Goal: Find specific page/section: Find specific page/section

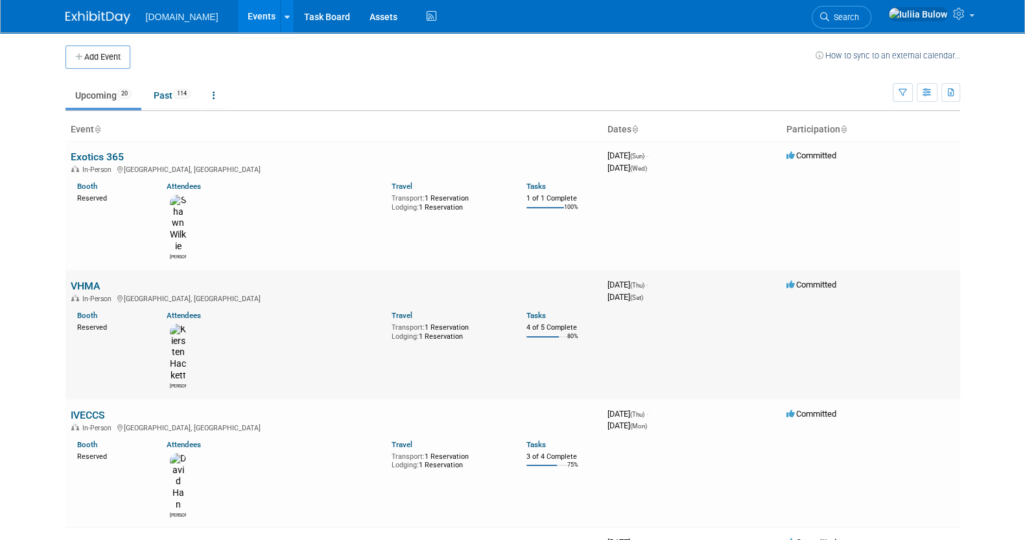
click at [77, 280] on link "VHMA" at bounding box center [85, 286] width 29 height 12
click at [88, 280] on link "VHMA" at bounding box center [85, 286] width 29 height 12
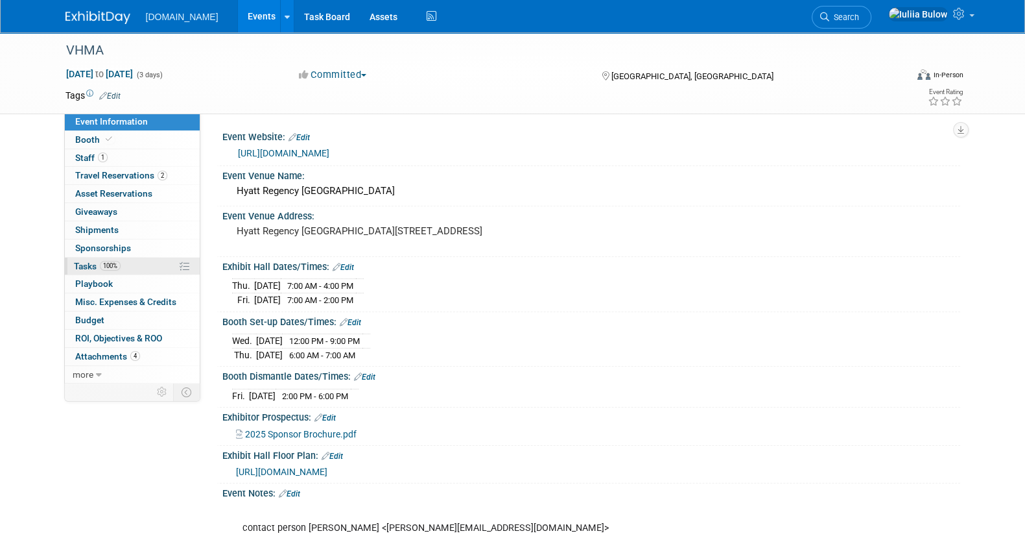
click at [118, 263] on span "100%" at bounding box center [110, 266] width 21 height 10
click at [149, 178] on span "Travel Reservations 2" at bounding box center [121, 175] width 92 height 10
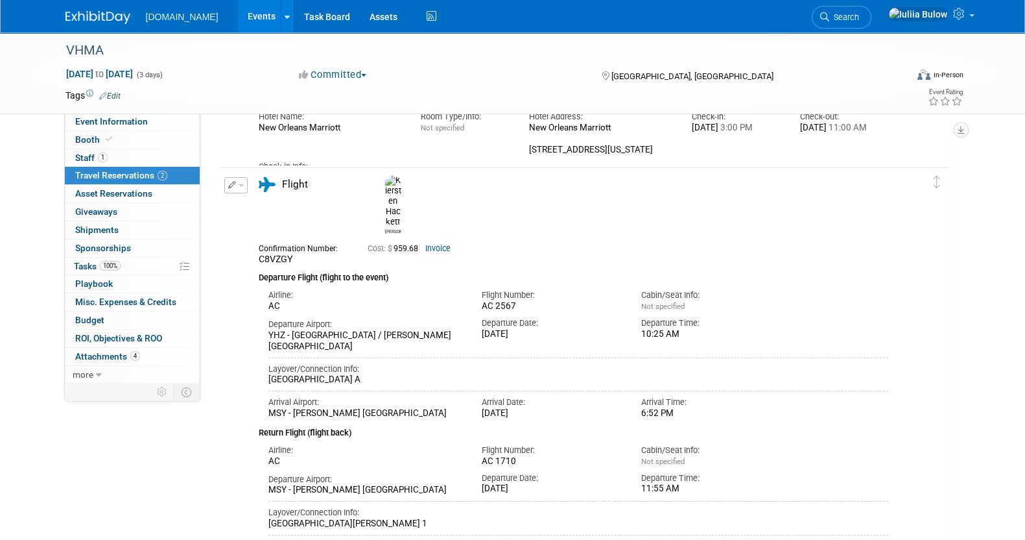
scroll to position [162, 0]
